Goal: Information Seeking & Learning: Stay updated

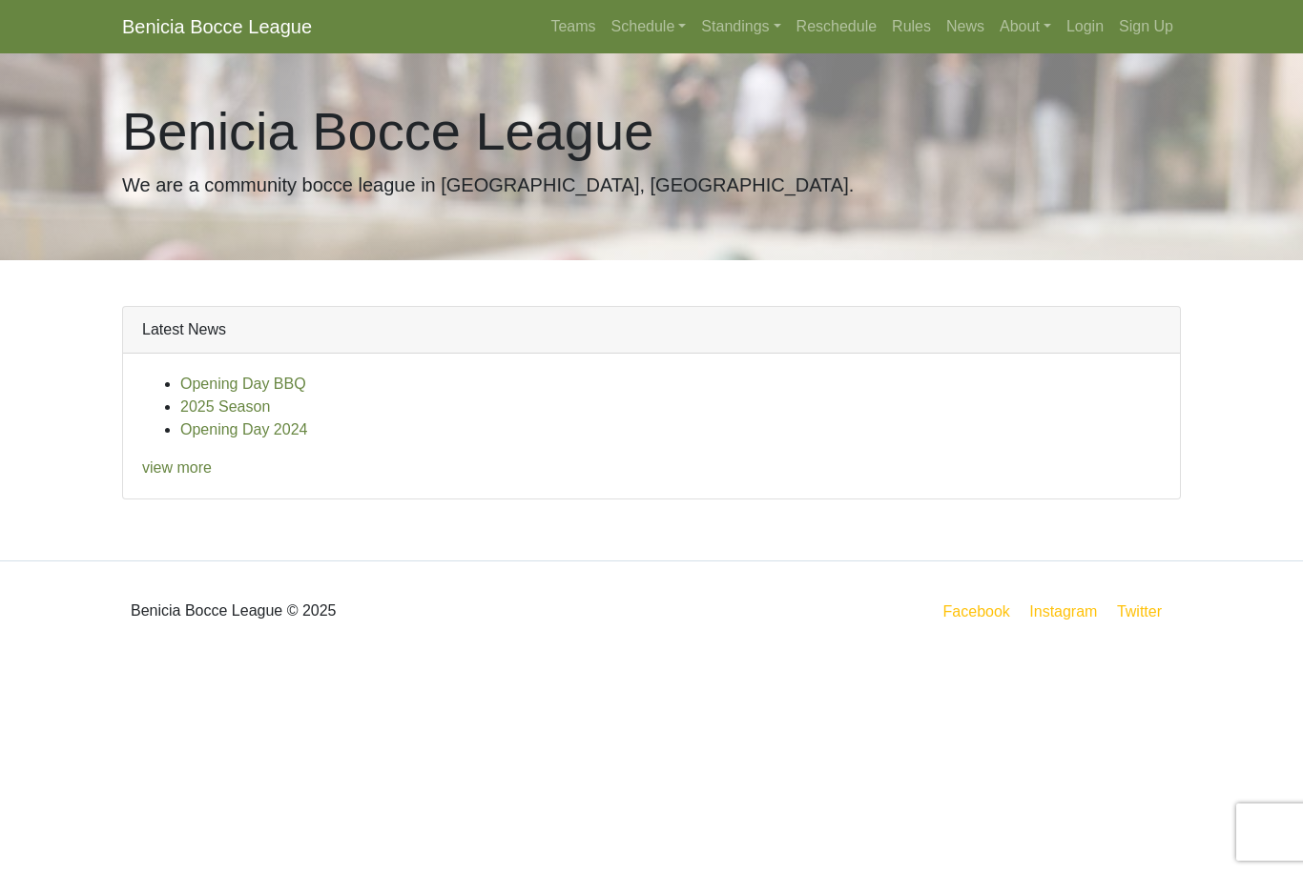
click at [717, 35] on link "Standings" at bounding box center [740, 27] width 94 height 38
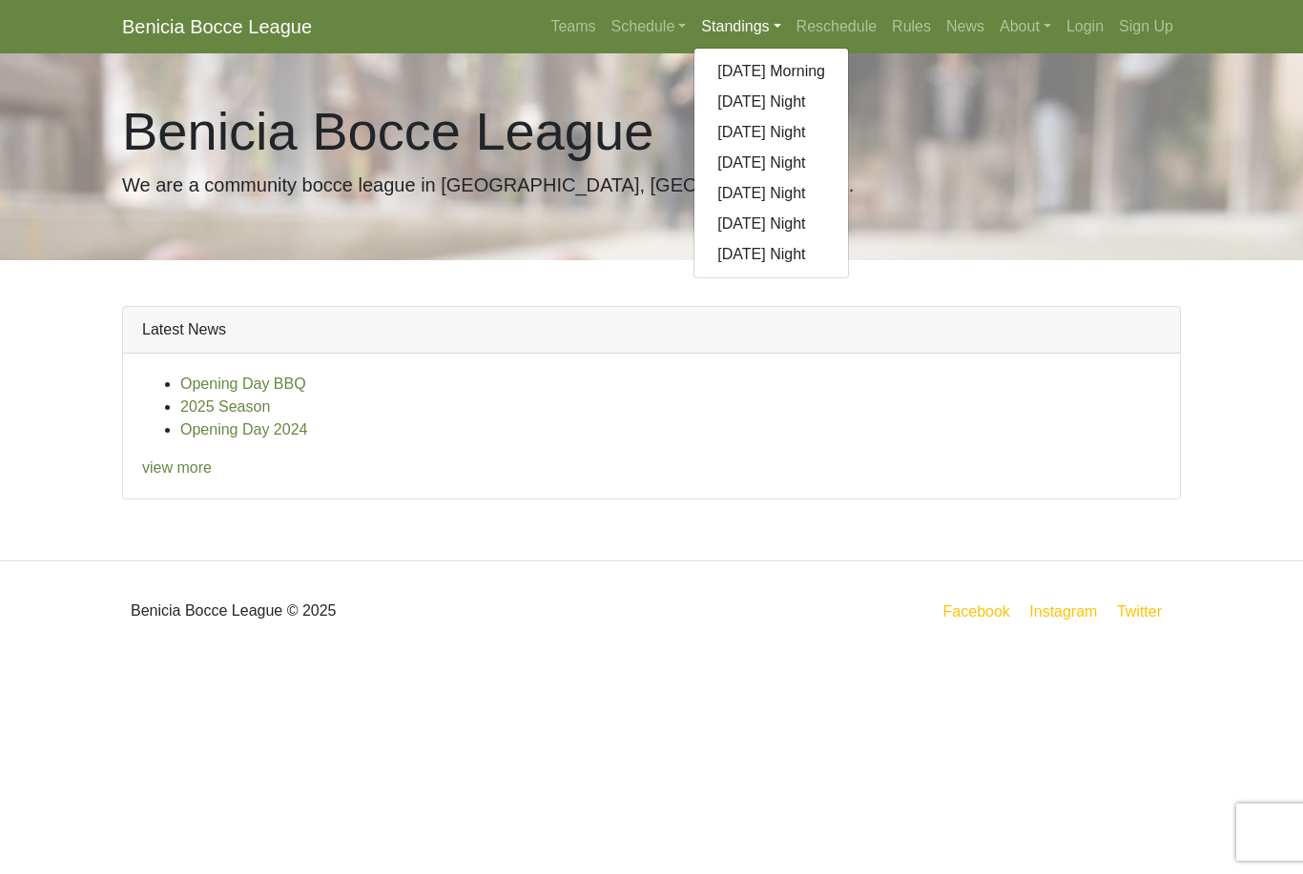
click at [880, 494] on div "Opening Day BBQ 2025 Season Opening Day 2024 view more" at bounding box center [651, 426] width 1057 height 145
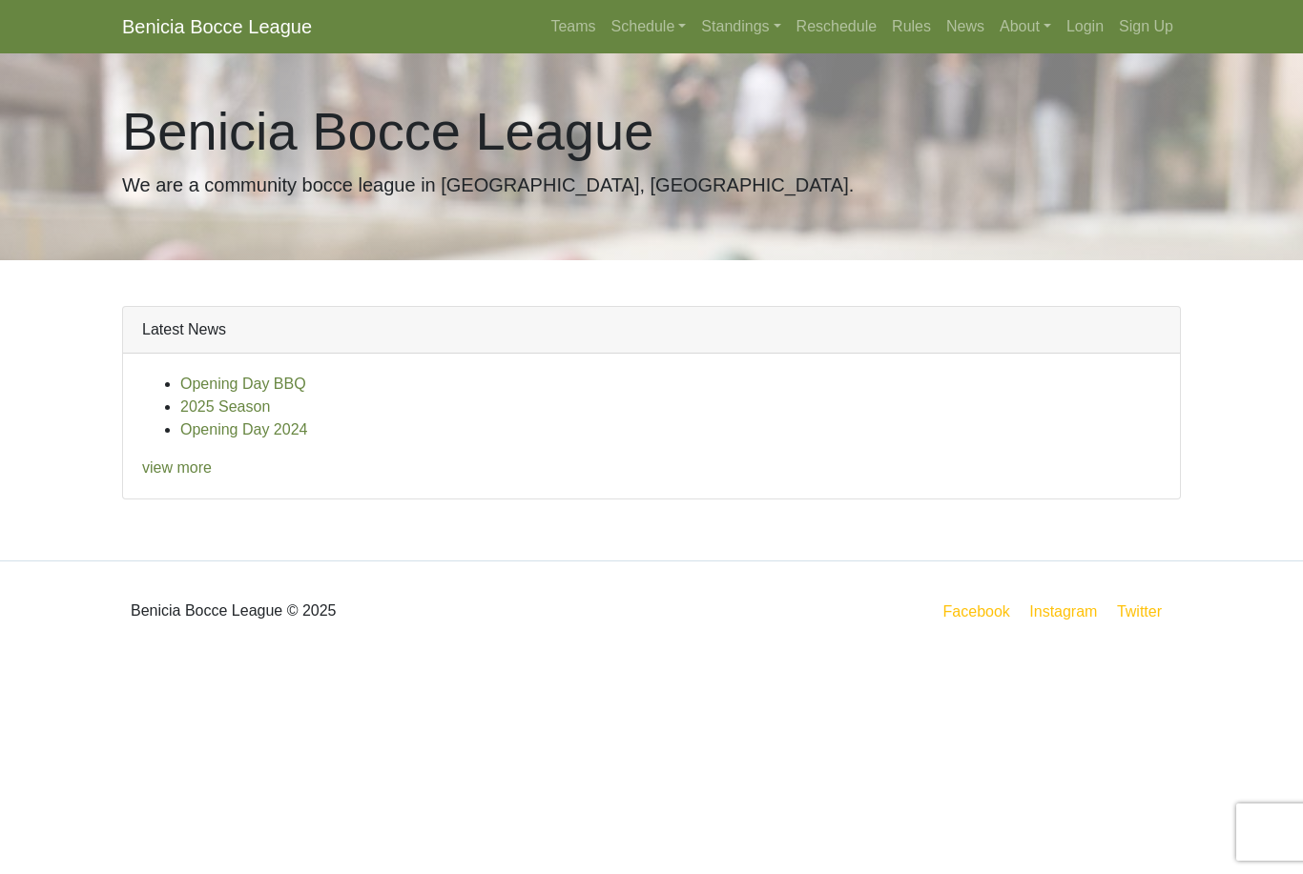
click at [185, 487] on div "Opening Day BBQ 2025 Season Opening Day 2024 view more" at bounding box center [651, 426] width 1057 height 145
click at [198, 462] on link "view more" at bounding box center [177, 468] width 70 height 16
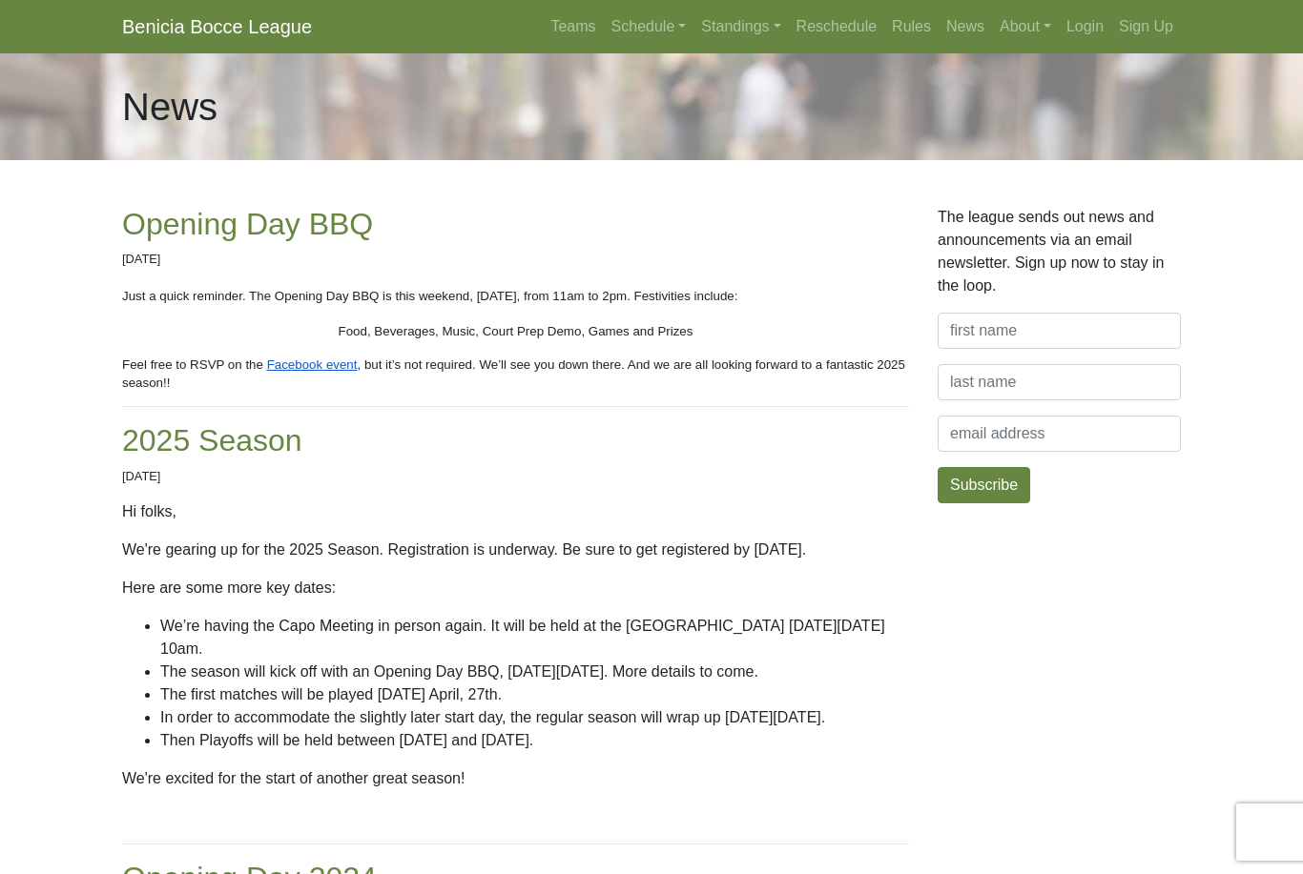
click at [968, 31] on link "News" at bounding box center [964, 27] width 53 height 38
click at [965, 20] on link "News" at bounding box center [964, 27] width 53 height 38
click at [569, 31] on link "Teams" at bounding box center [573, 27] width 60 height 38
click at [277, 19] on link "Benicia Bocce League" at bounding box center [217, 27] width 190 height 38
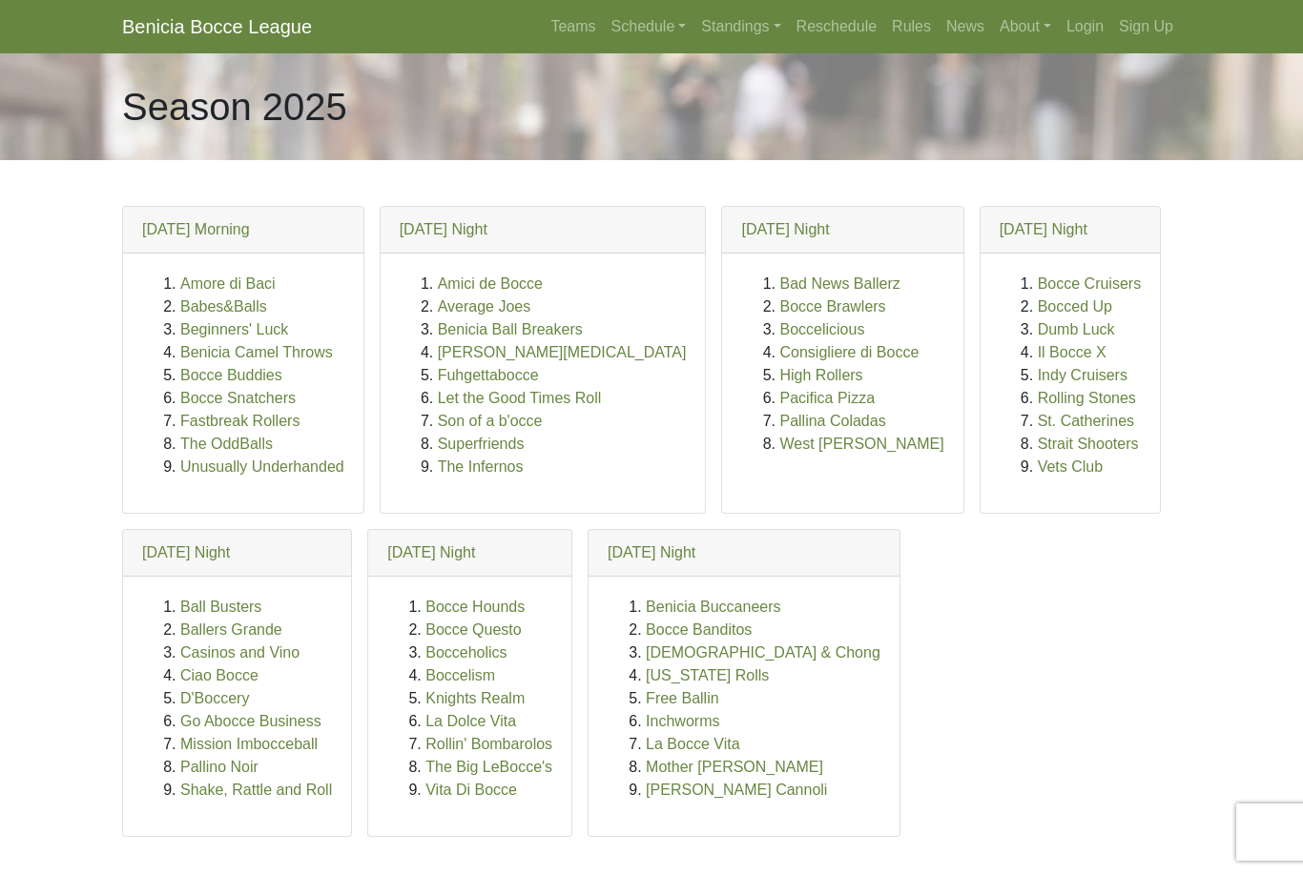
click at [647, 29] on link "Schedule" at bounding box center [649, 27] width 91 height 38
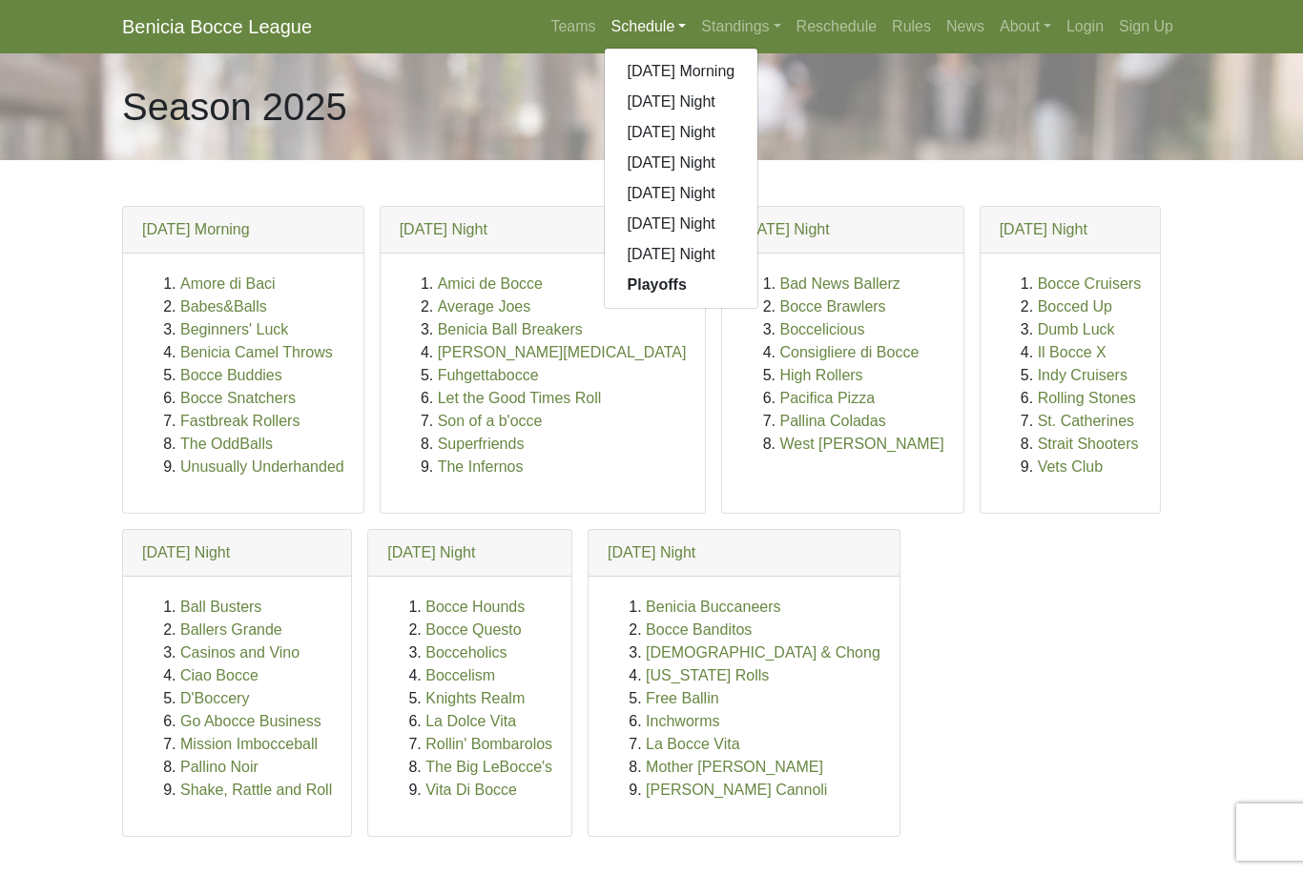
click at [927, 103] on div "Season 2025" at bounding box center [651, 106] width 1087 height 107
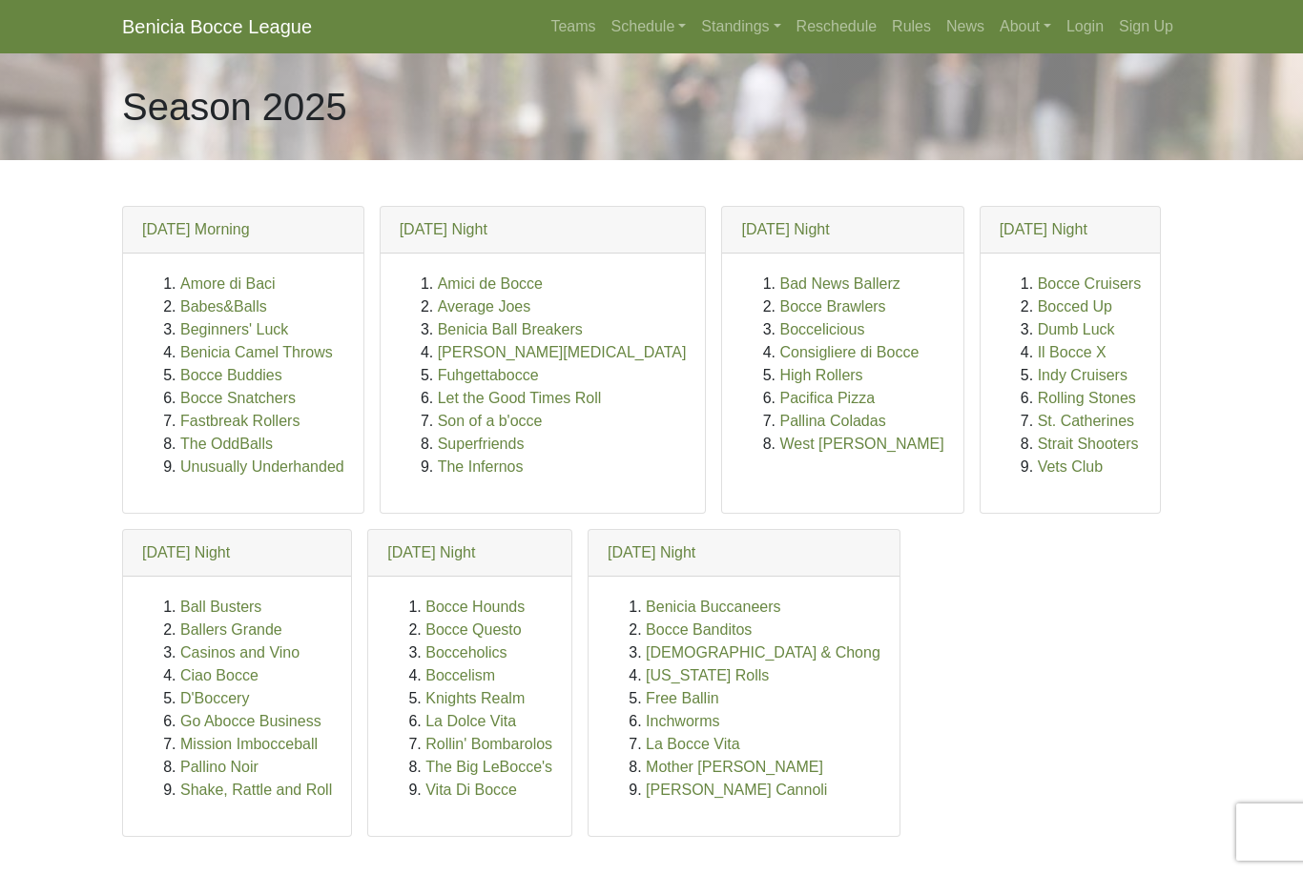
click at [746, 25] on link "Standings" at bounding box center [740, 27] width 94 height 38
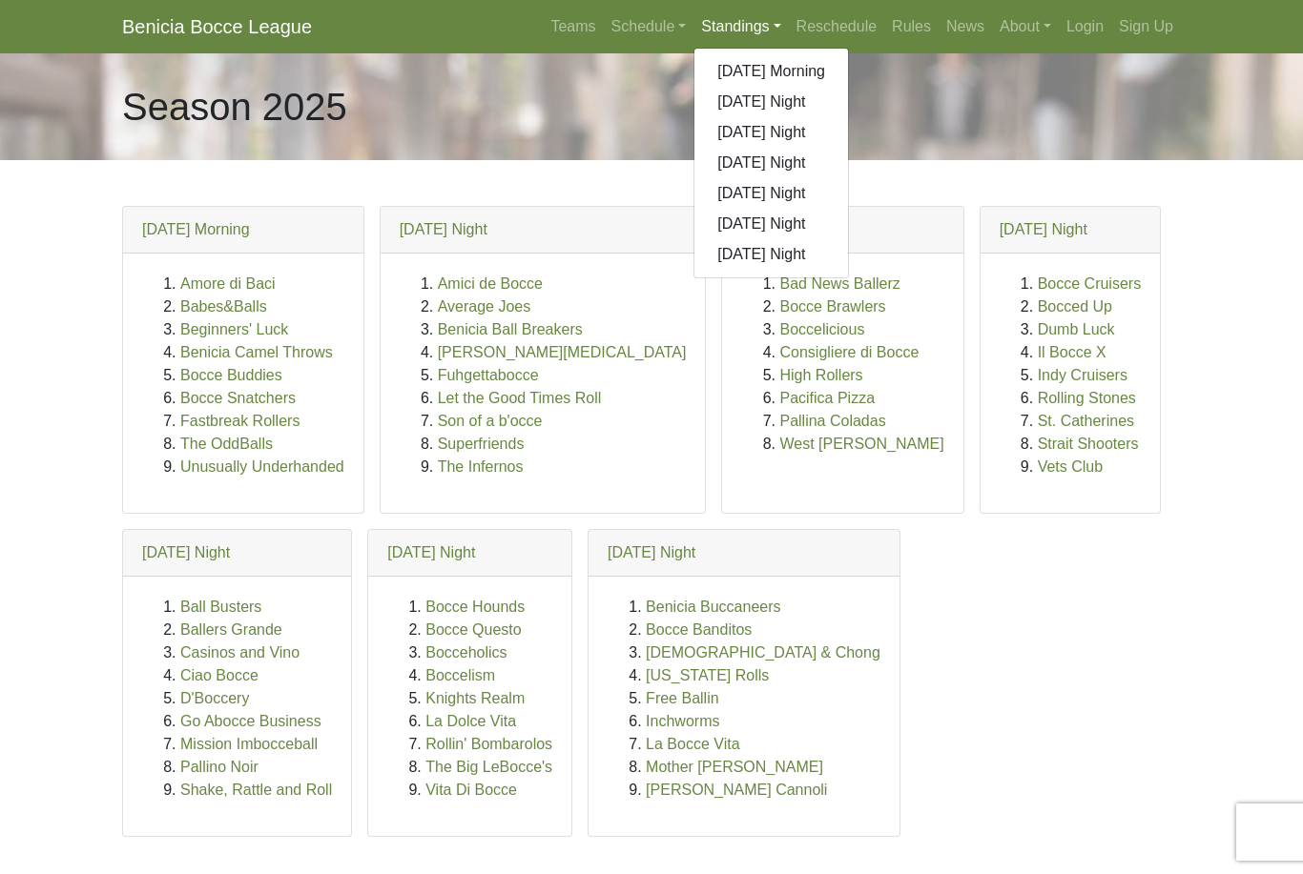
click at [936, 96] on div "Season 2025" at bounding box center [651, 106] width 1087 height 107
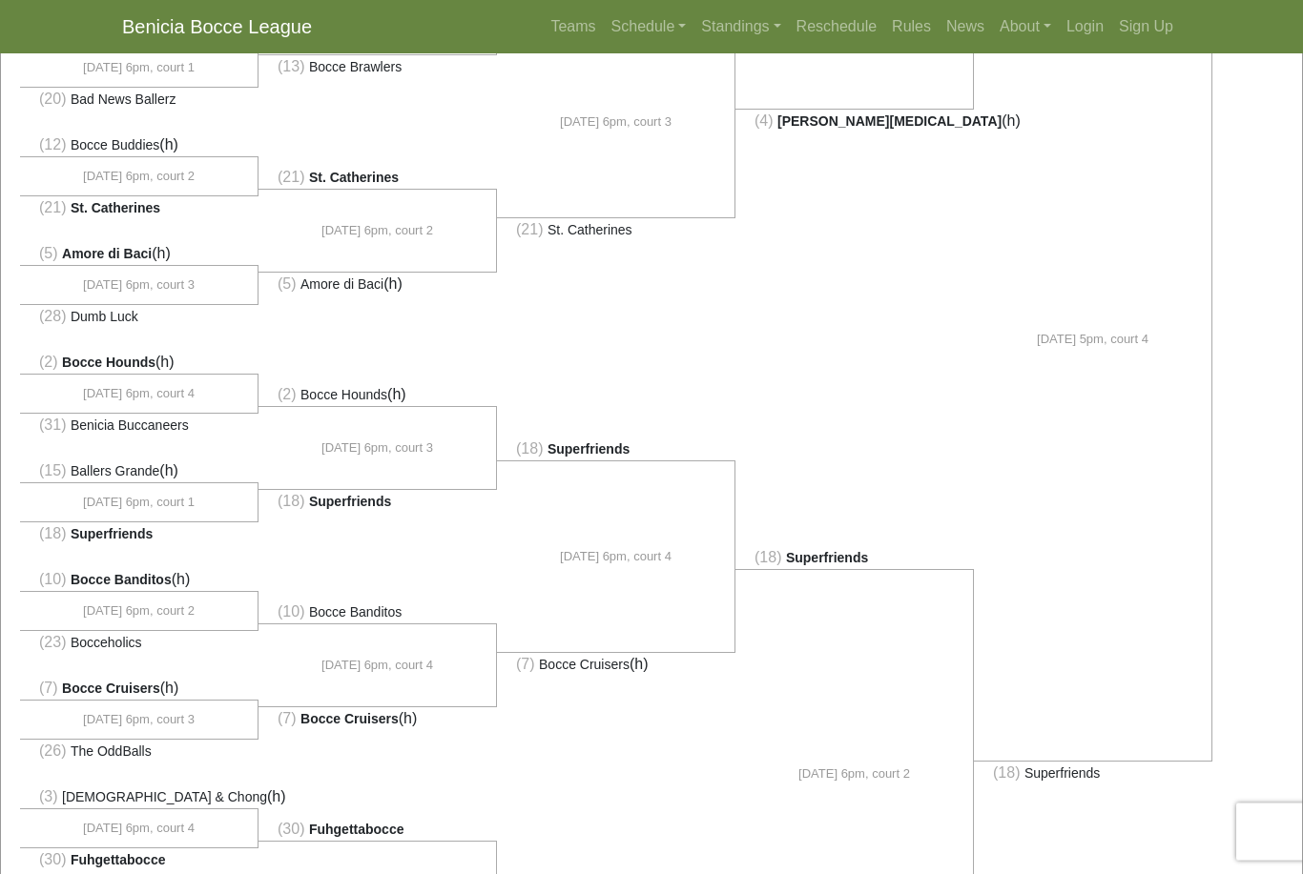
scroll to position [746, 0]
